Goal: Task Accomplishment & Management: Manage account settings

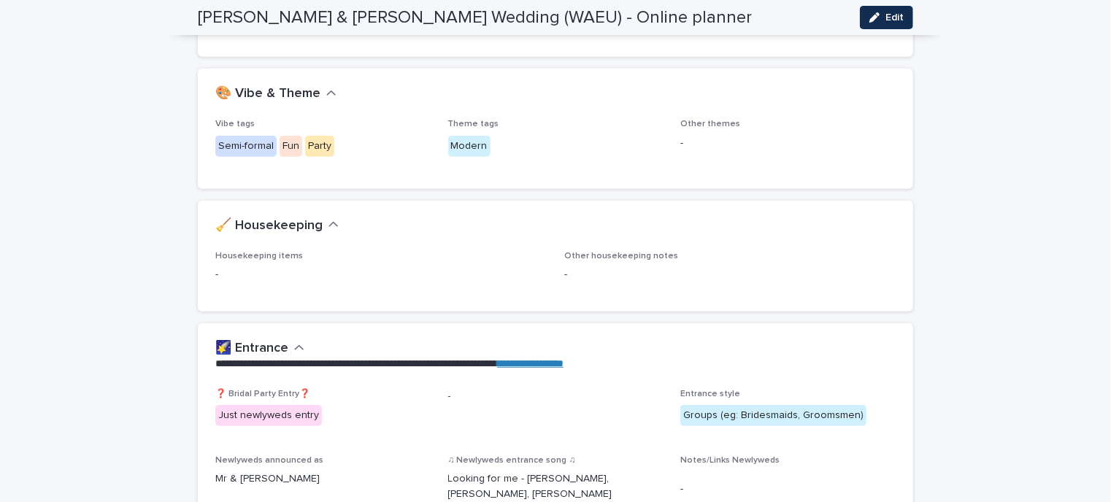
scroll to position [349, 0]
click at [886, 12] on span "Edit" at bounding box center [895, 17] width 18 height 10
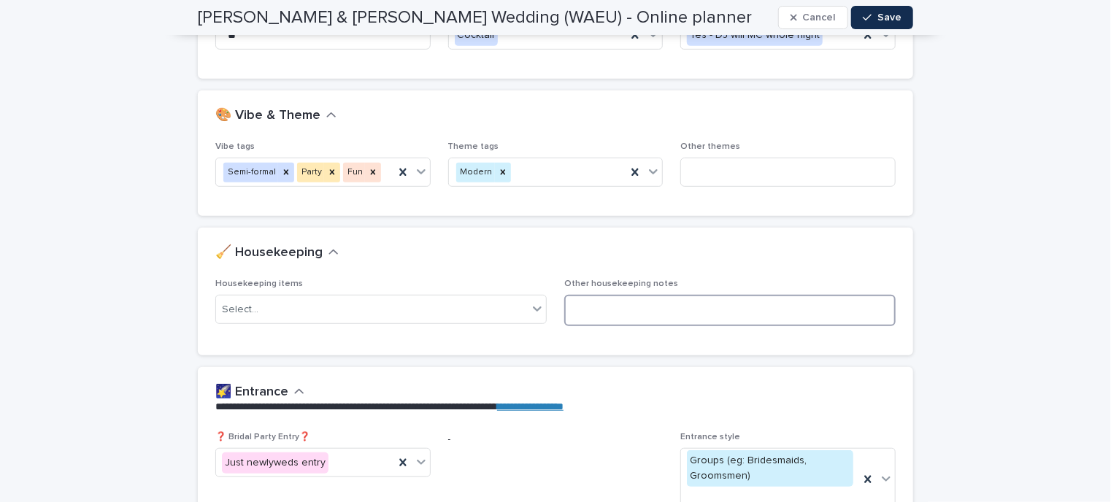
click at [593, 307] on textarea at bounding box center [730, 310] width 332 height 31
type textarea "**********"
click at [866, 20] on icon "button" at bounding box center [867, 17] width 9 height 10
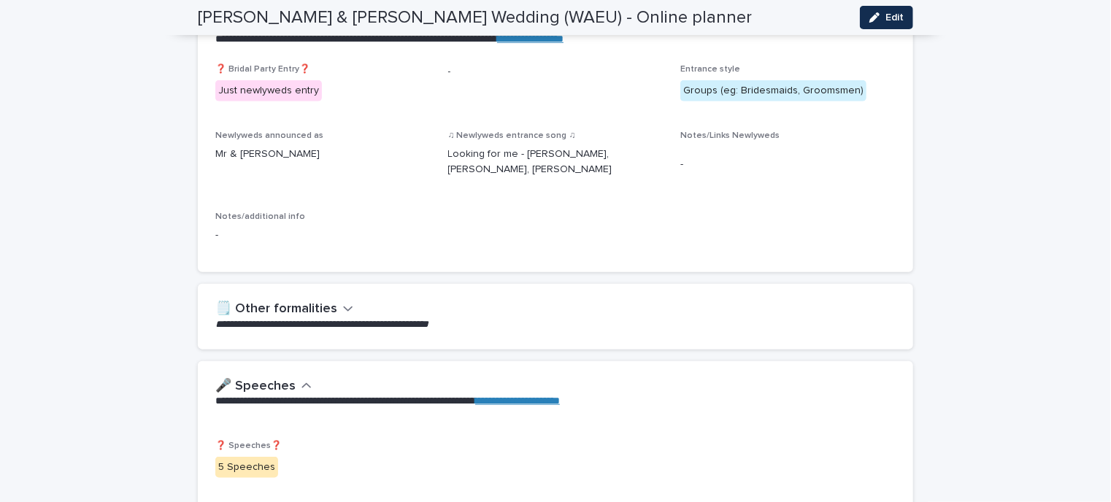
scroll to position [732, 0]
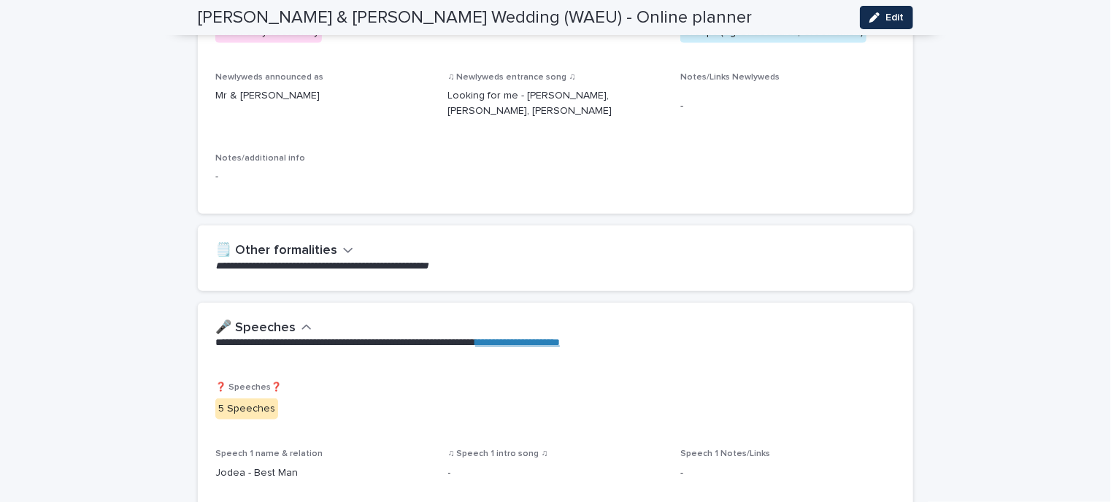
click at [343, 248] on icon "button" at bounding box center [348, 250] width 10 height 13
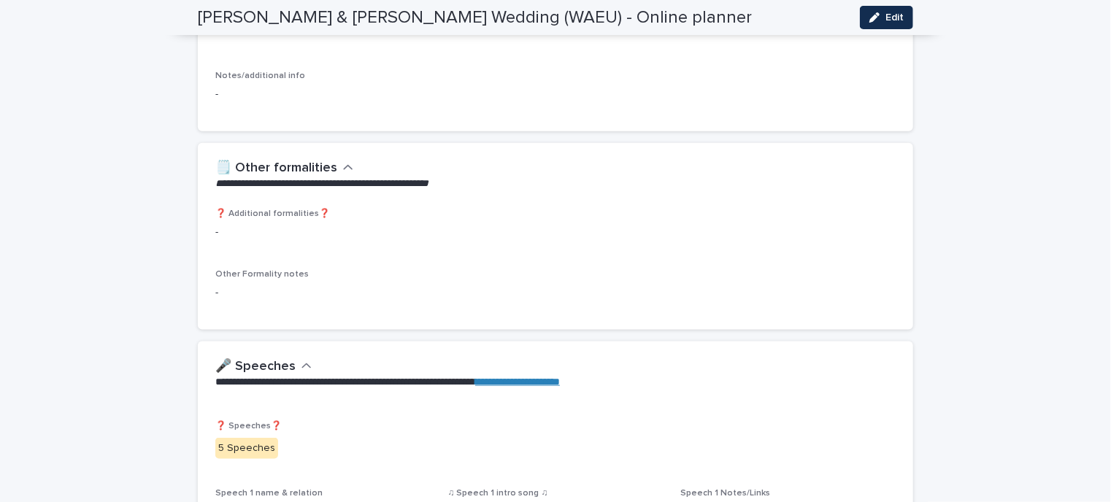
scroll to position [818, 0]
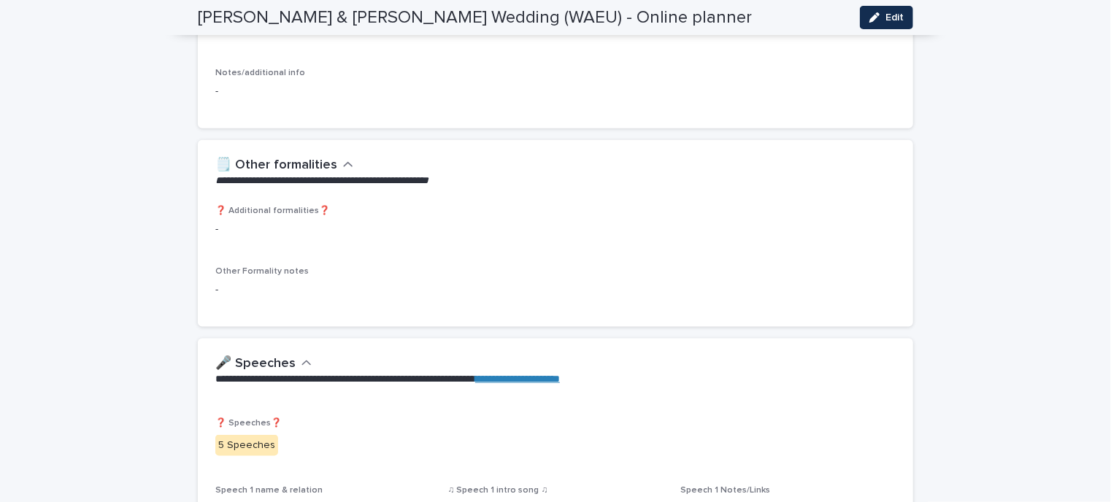
click at [344, 163] on icon "button" at bounding box center [348, 164] width 9 height 5
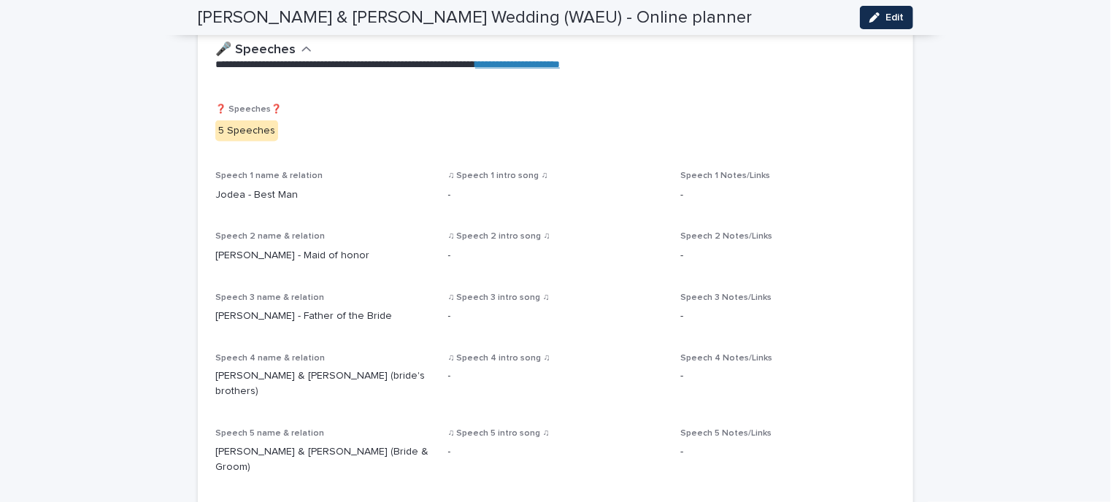
scroll to position [1014, 0]
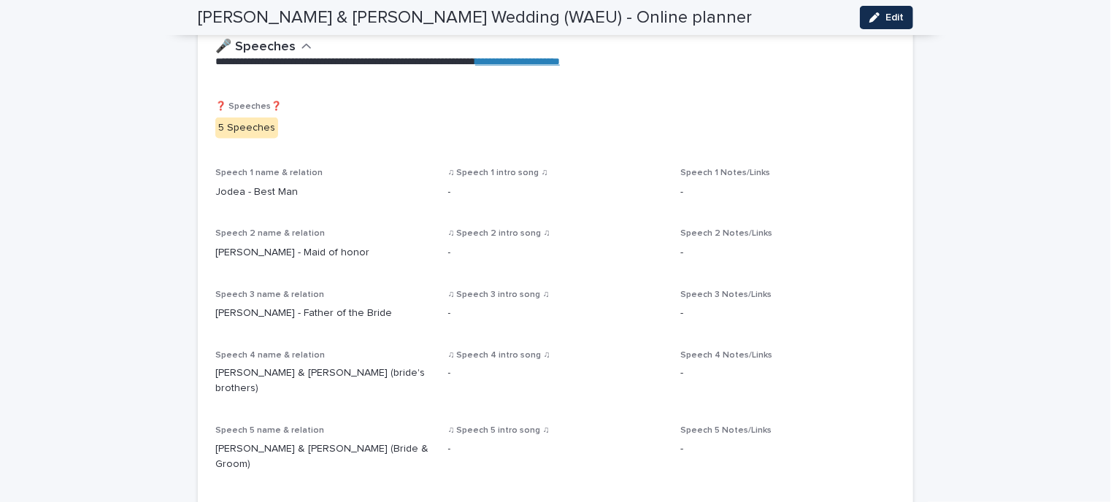
click at [471, 122] on p "5 Speeches" at bounding box center [555, 128] width 681 height 21
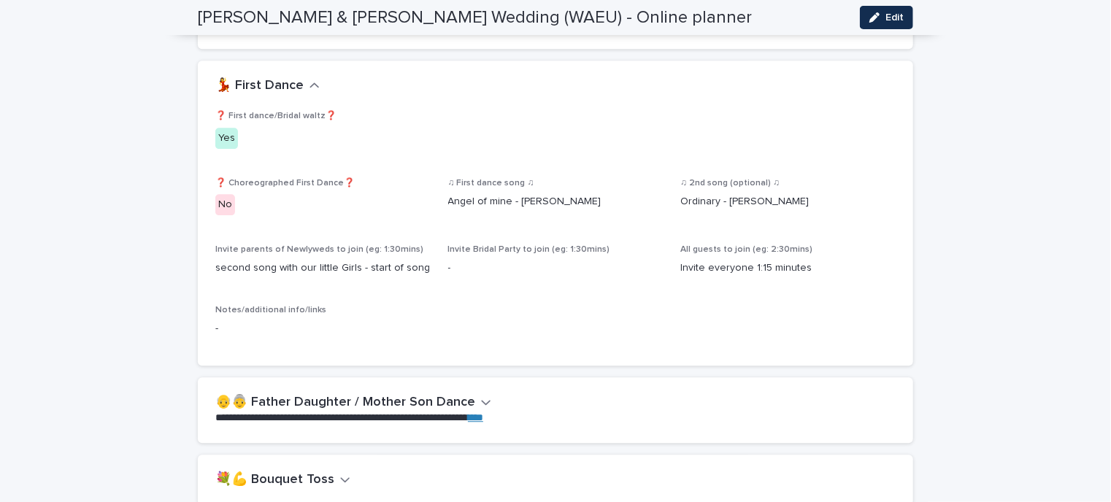
scroll to position [1802, 0]
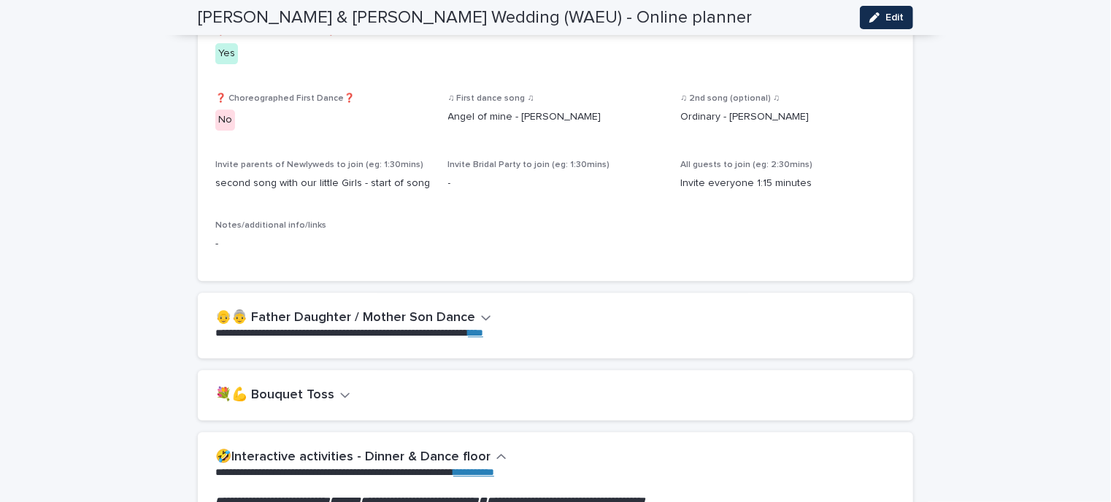
click at [481, 311] on icon "button" at bounding box center [486, 317] width 10 height 13
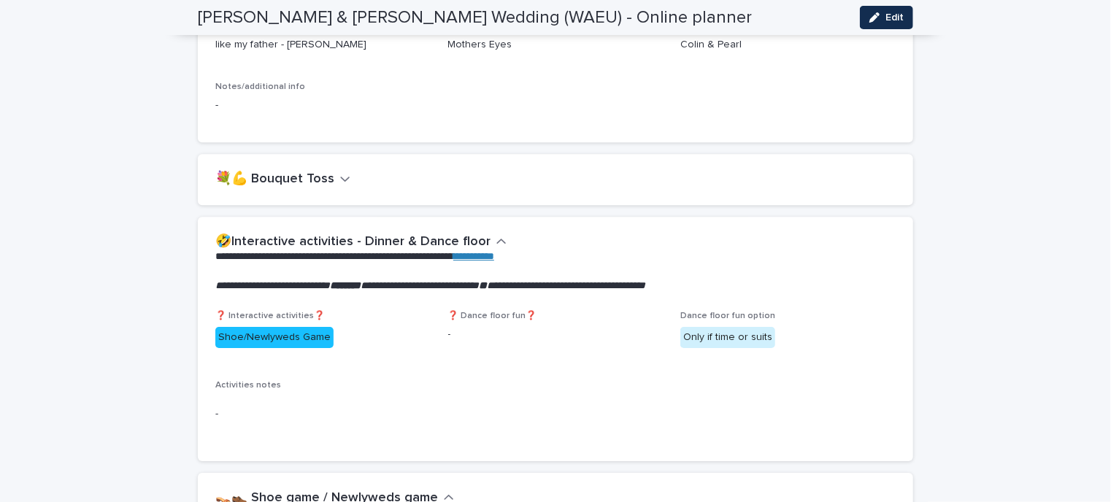
scroll to position [2240, 0]
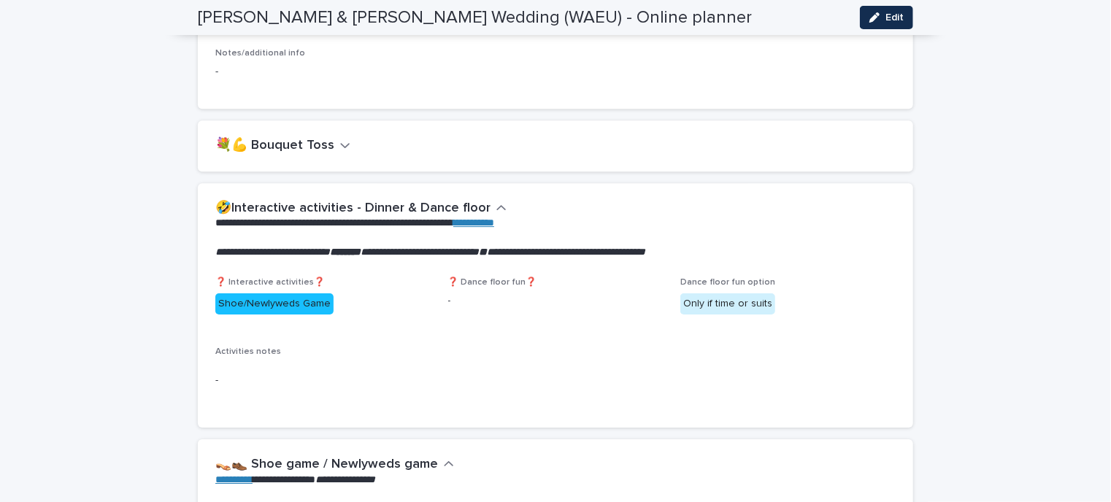
click at [340, 139] on icon "button" at bounding box center [345, 145] width 10 height 13
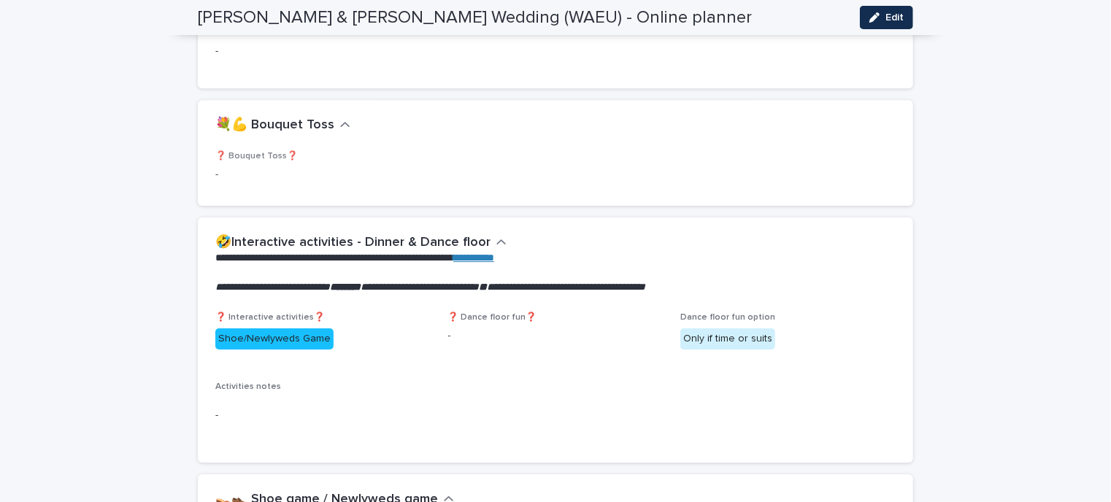
scroll to position [2269, 0]
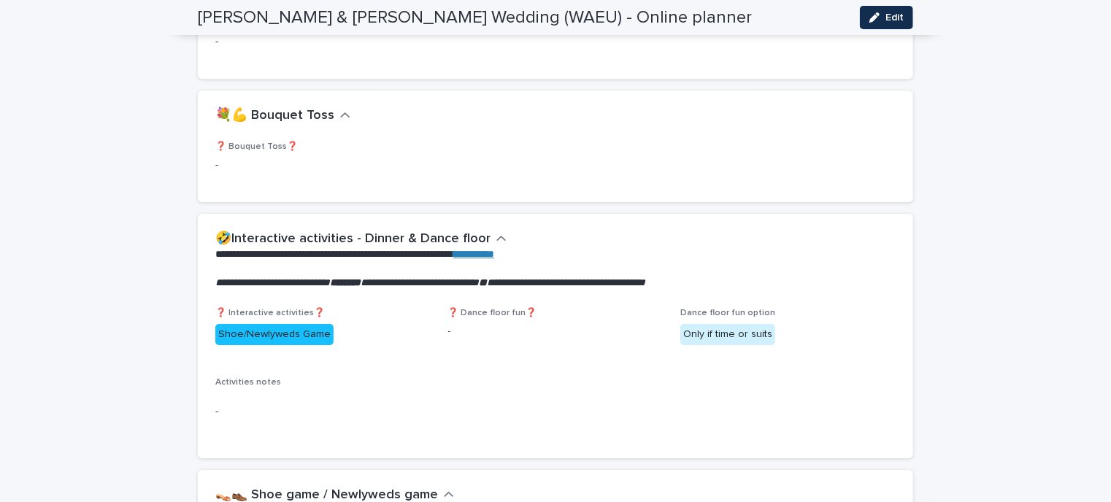
click at [341, 112] on icon "button" at bounding box center [345, 114] width 9 height 5
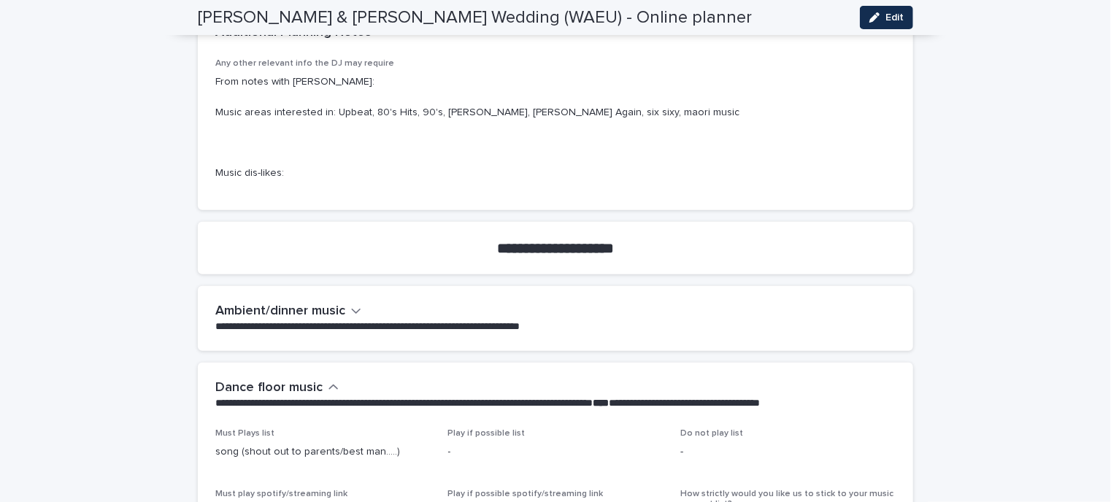
scroll to position [3259, 0]
click at [351, 305] on icon "button" at bounding box center [356, 311] width 10 height 13
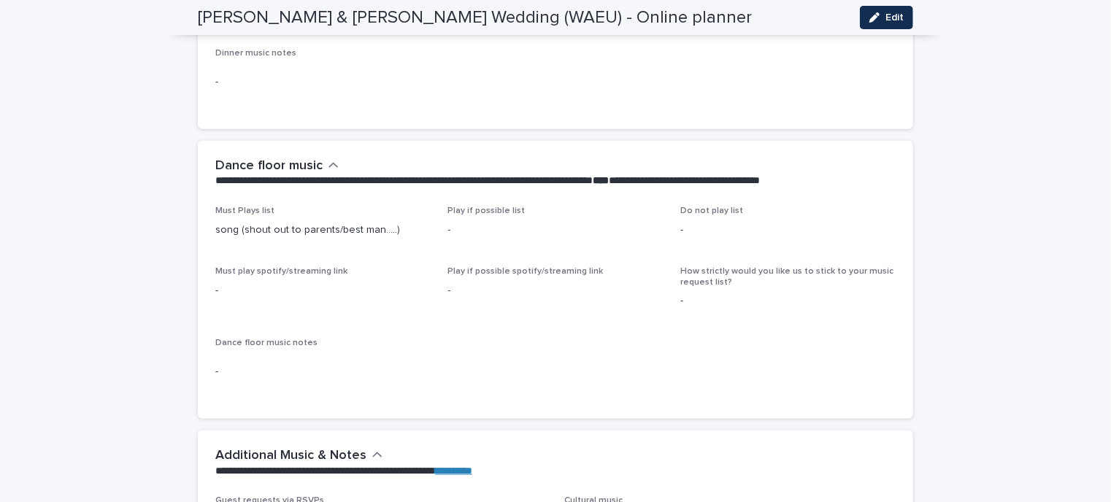
scroll to position [3624, 0]
click at [879, 17] on div "button" at bounding box center [878, 17] width 16 height 10
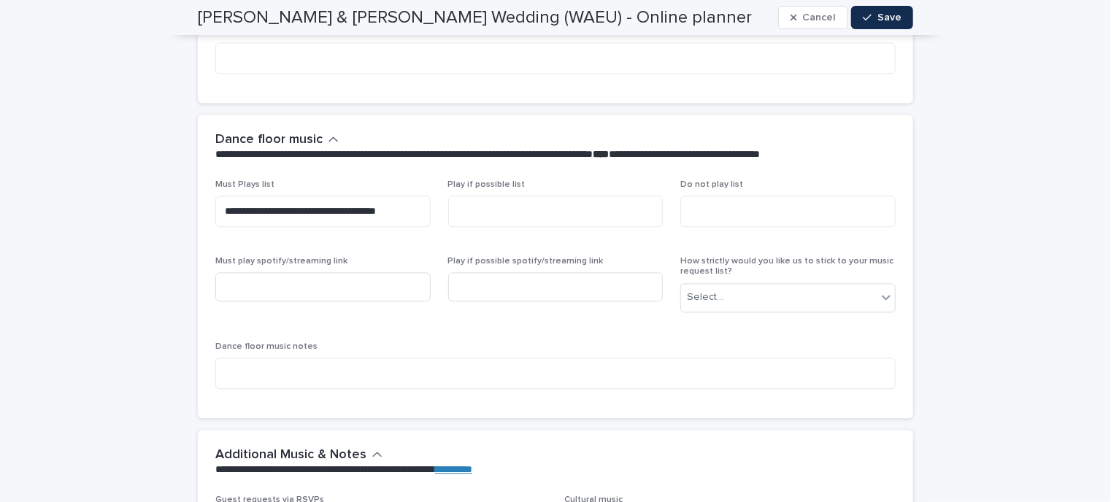
scroll to position [4322, 0]
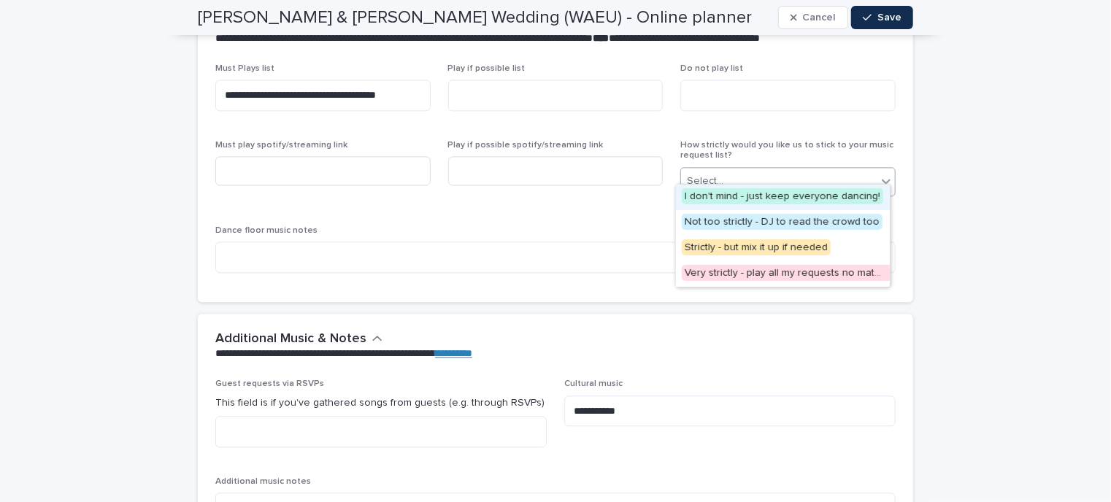
click at [865, 170] on div "Select..." at bounding box center [779, 181] width 196 height 24
click at [850, 215] on span "Not too strictly - DJ to read the crowd too" at bounding box center [782, 222] width 201 height 16
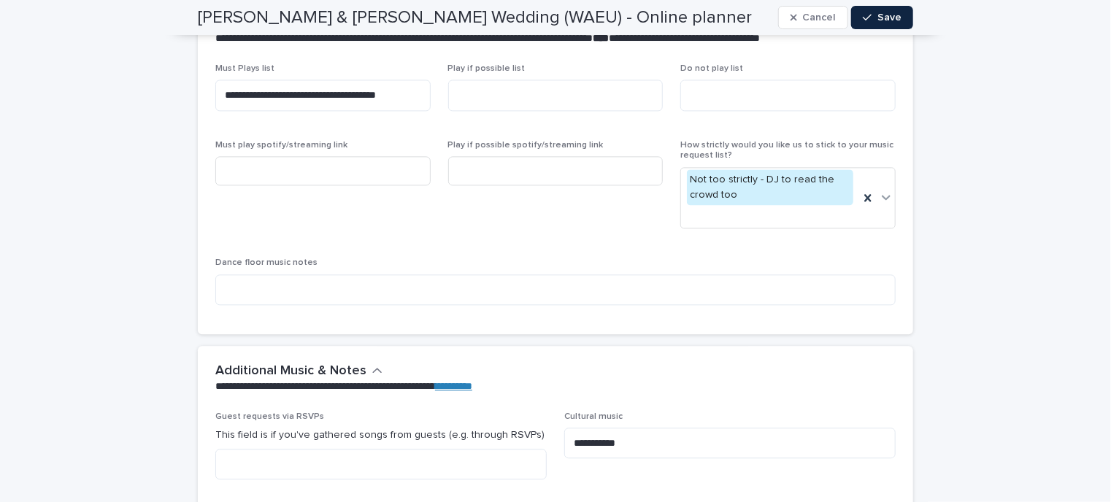
click at [878, 17] on span "Save" at bounding box center [890, 17] width 24 height 10
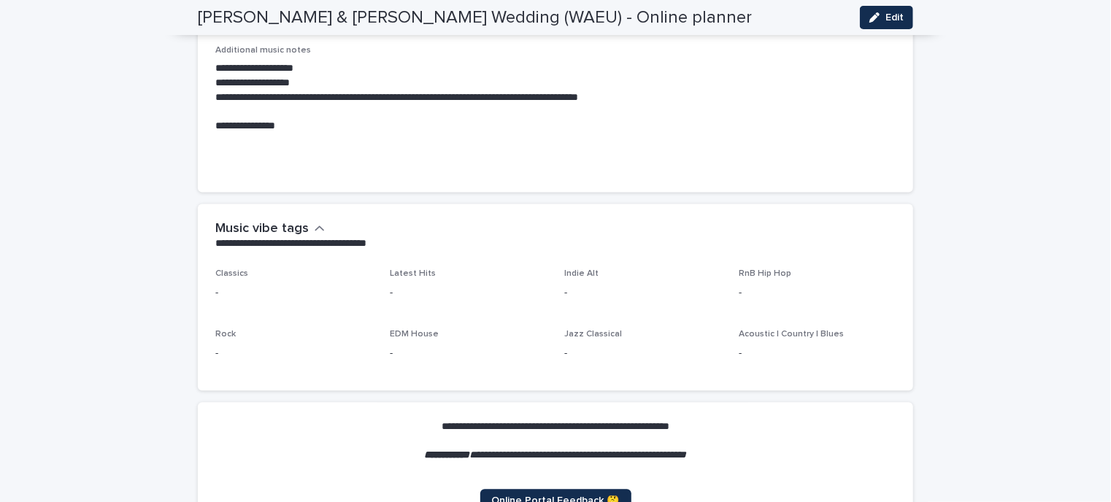
scroll to position [4151, 0]
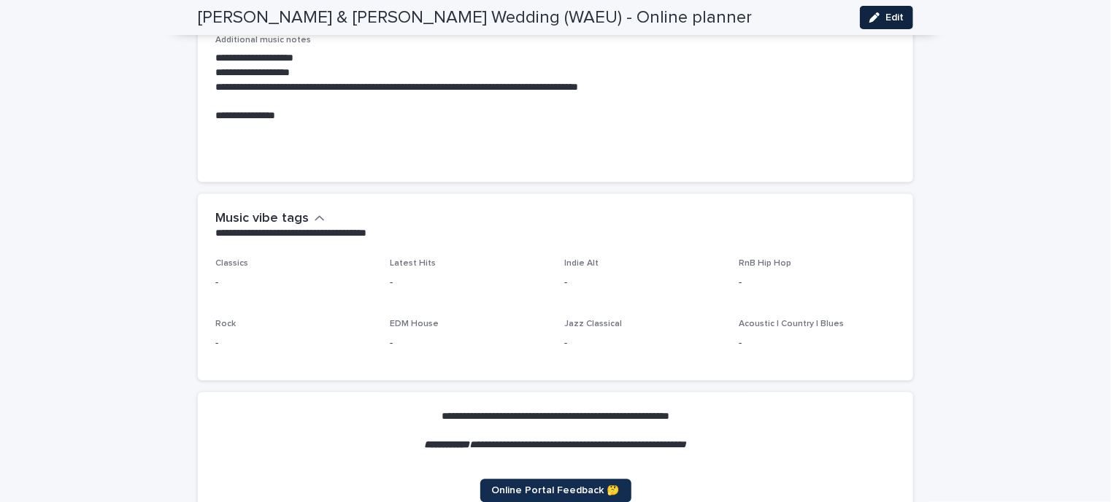
click at [897, 14] on span "Edit" at bounding box center [895, 17] width 18 height 10
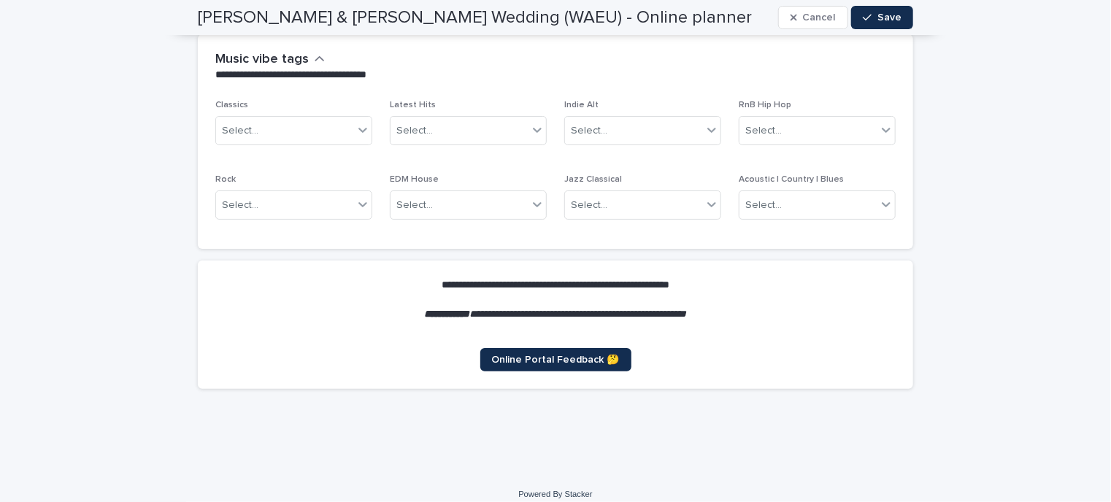
scroll to position [4970, 0]
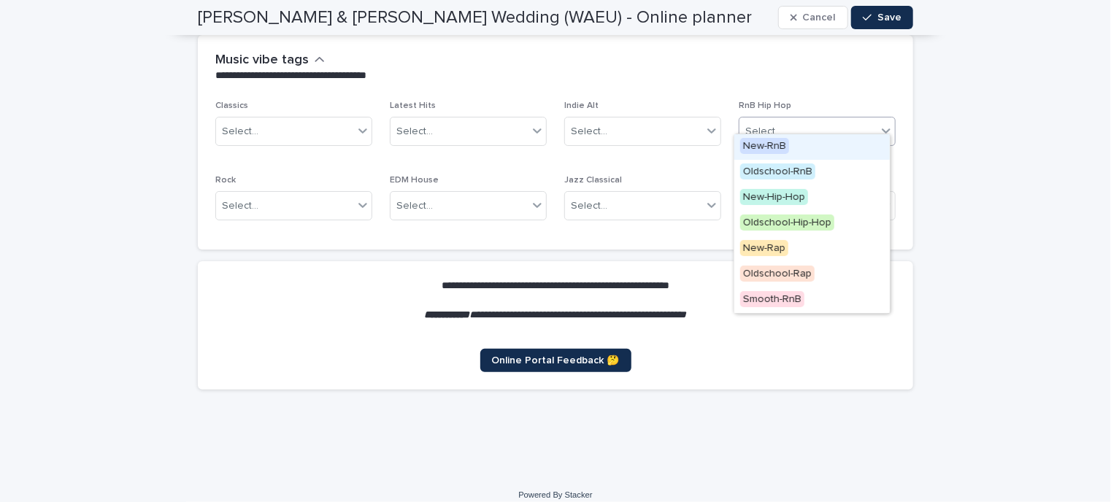
click at [882, 129] on icon at bounding box center [886, 131] width 9 height 5
click at [774, 172] on span "Oldschool-RnB" at bounding box center [777, 172] width 75 height 16
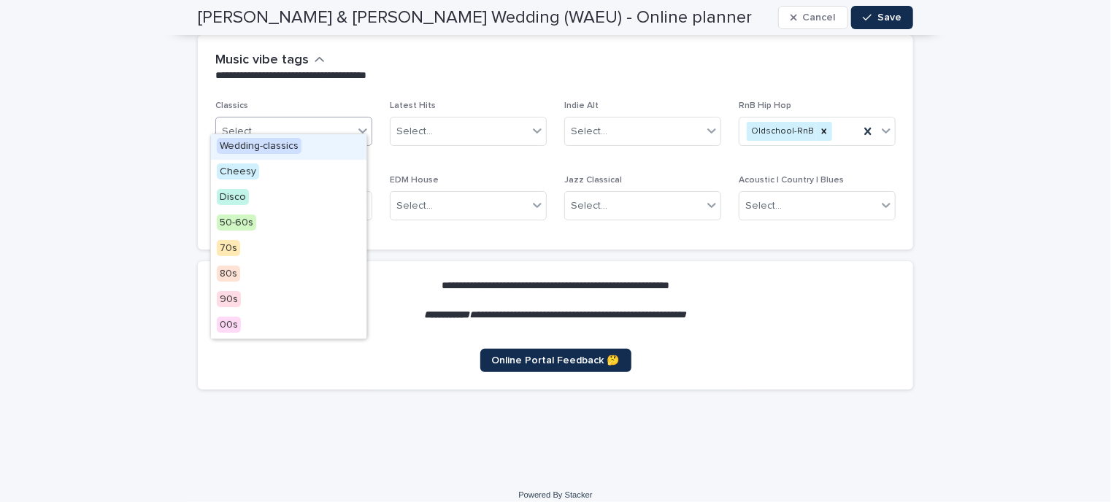
click at [356, 123] on icon at bounding box center [363, 130] width 15 height 15
click at [245, 322] on div "00s" at bounding box center [289, 326] width 156 height 26
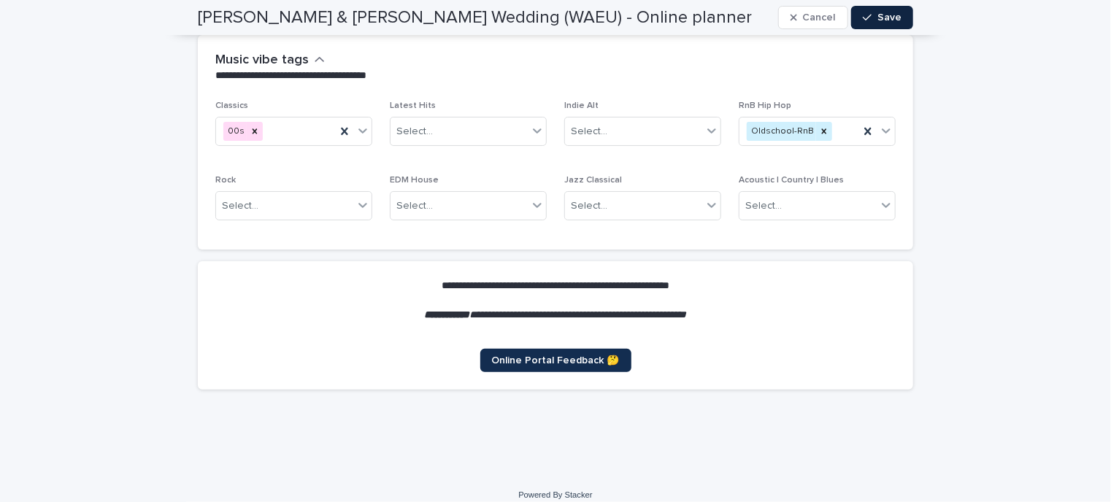
click at [879, 17] on span "Save" at bounding box center [890, 17] width 24 height 10
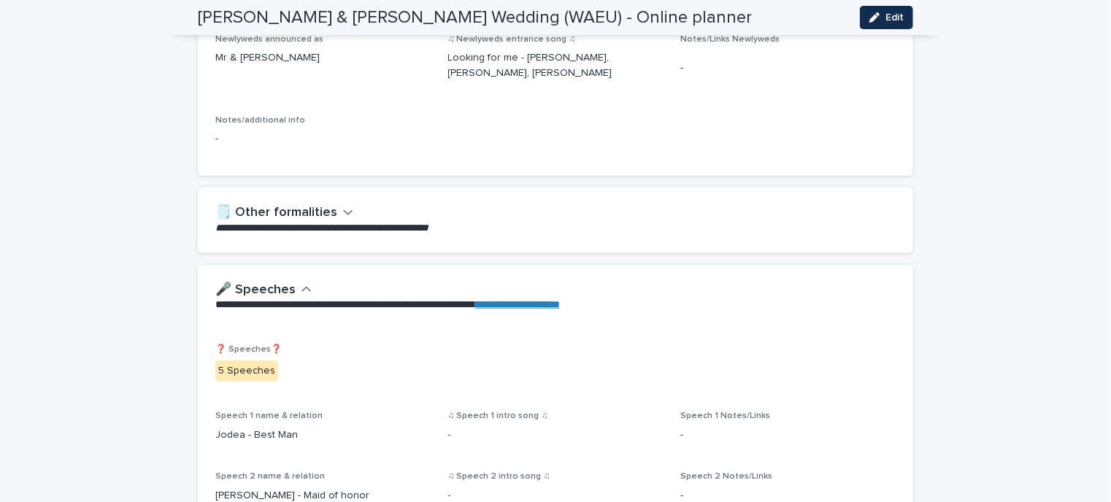
scroll to position [774, 0]
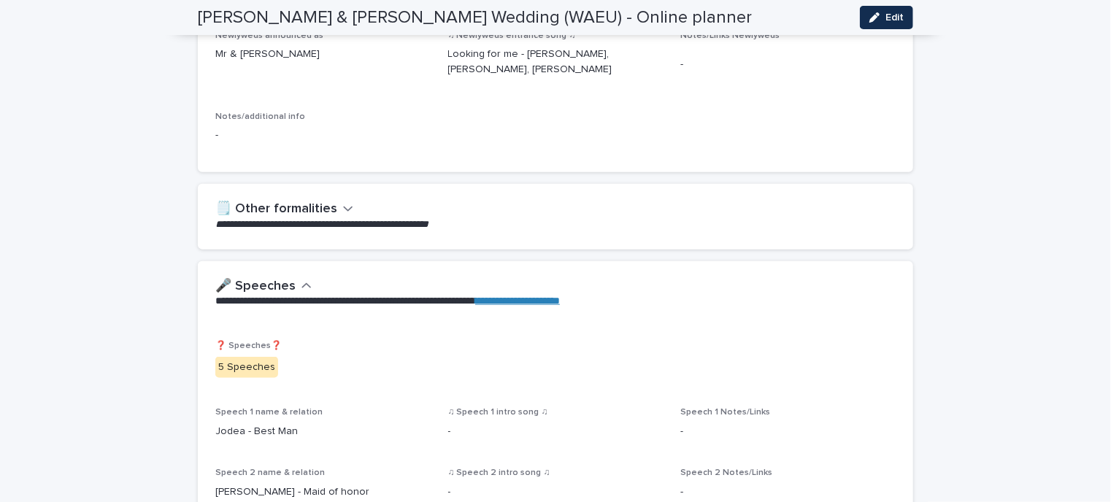
click at [344, 211] on icon "button" at bounding box center [348, 208] width 10 height 13
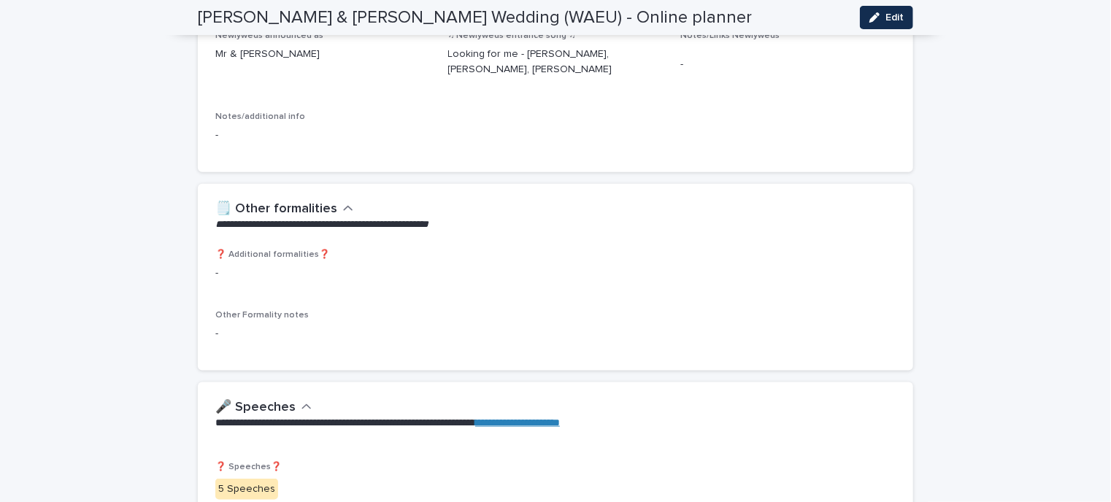
click at [344, 211] on icon "button" at bounding box center [348, 208] width 10 height 13
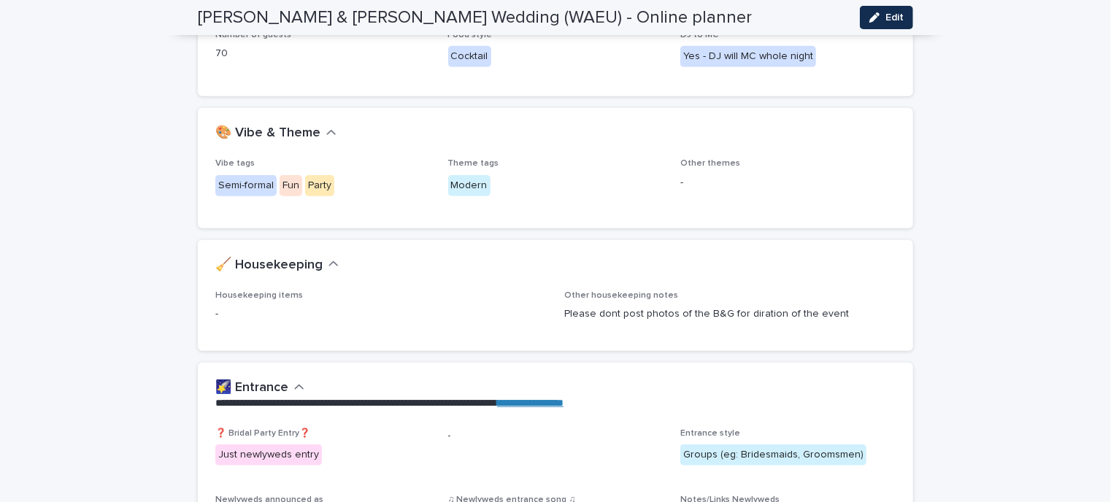
scroll to position [0, 0]
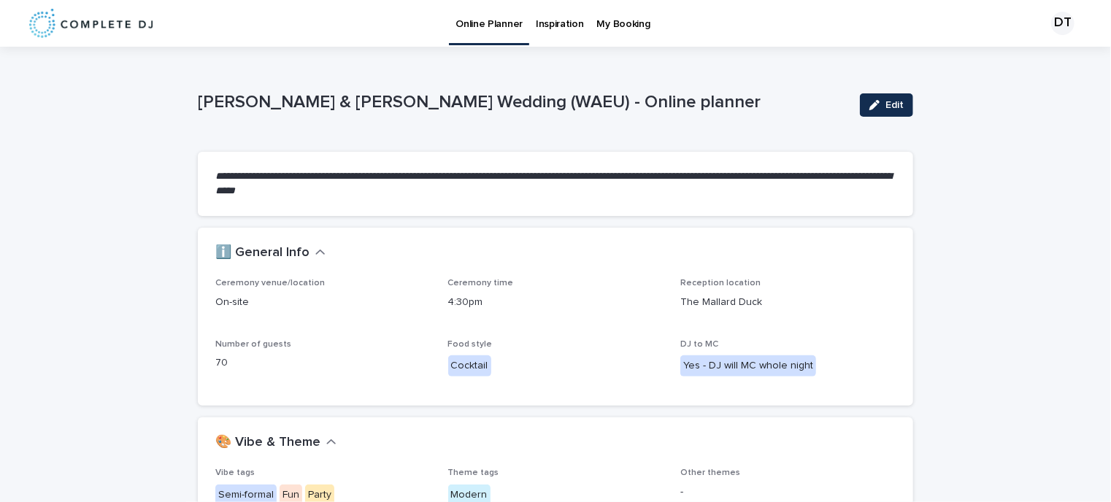
click at [627, 20] on p "My Booking" at bounding box center [623, 15] width 53 height 31
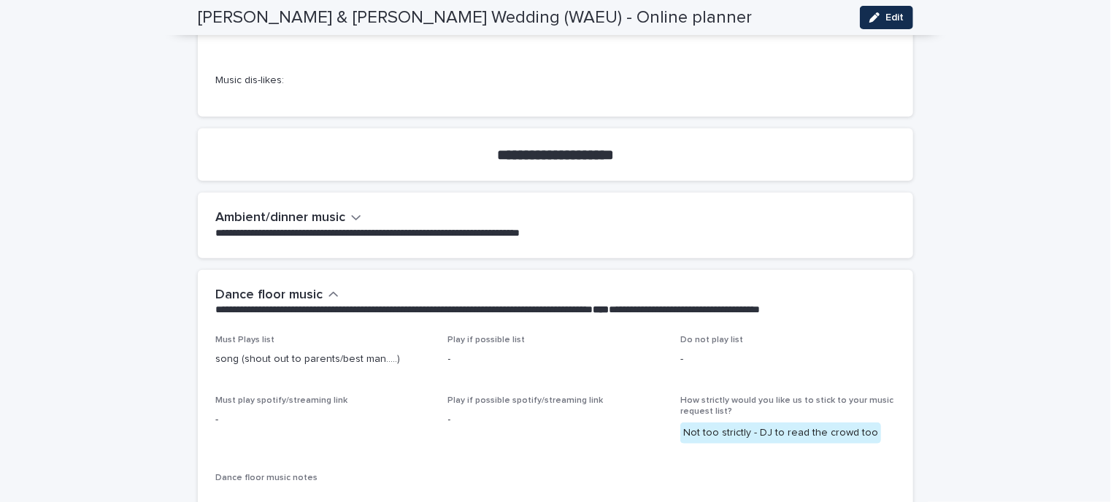
scroll to position [3163, 0]
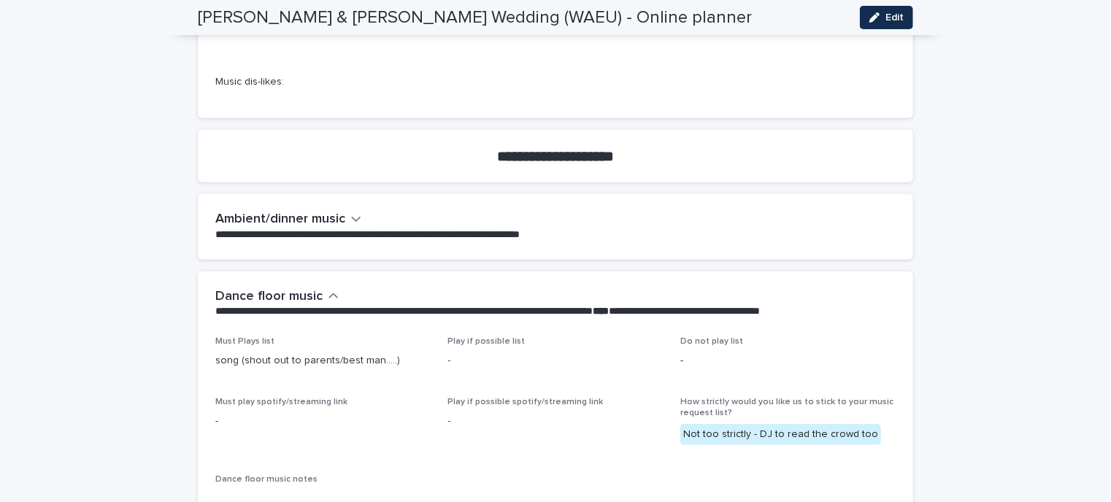
click at [351, 212] on div "button" at bounding box center [356, 219] width 10 height 15
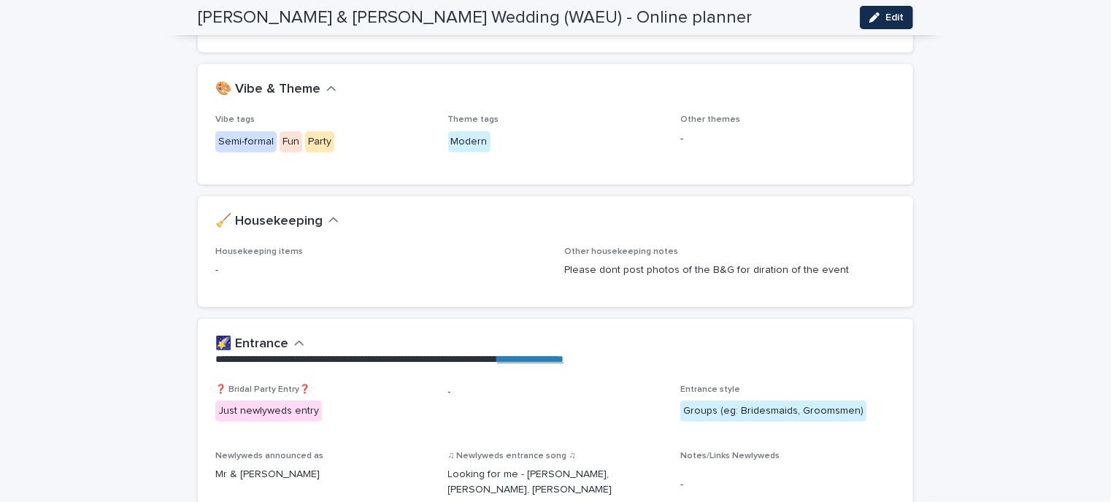
scroll to position [0, 0]
